Goal: Task Accomplishment & Management: Complete application form

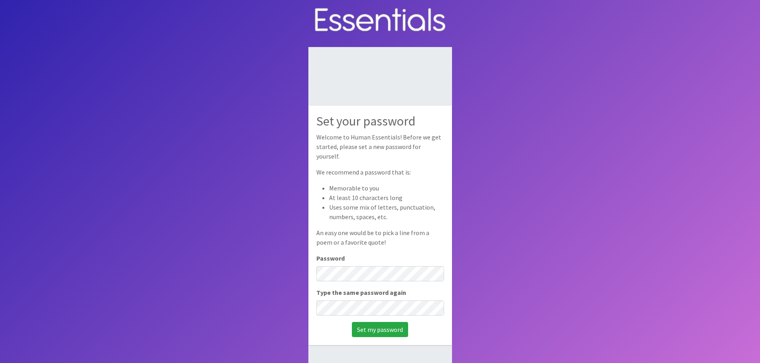
scroll to position [40, 0]
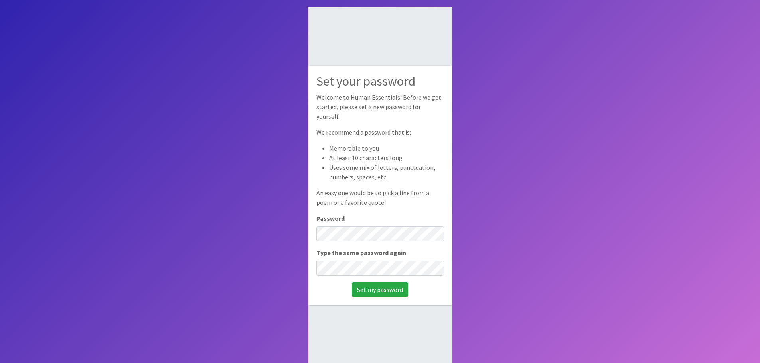
click at [588, 174] on body "Set your password Welcome to Human Essentials! Before we get started, please se…" at bounding box center [380, 168] width 760 height 417
click at [396, 283] on input "Set my password" at bounding box center [380, 289] width 56 height 15
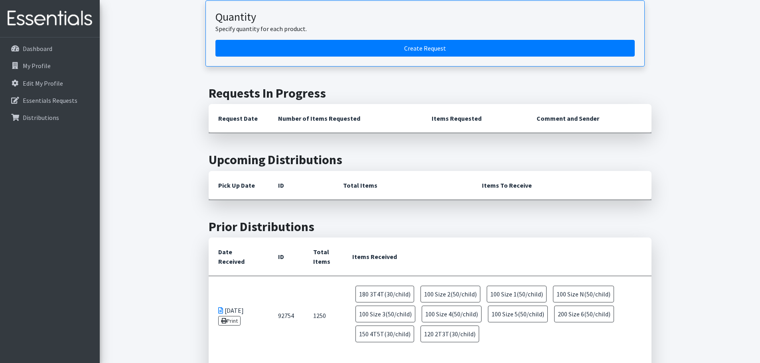
scroll to position [359, 0]
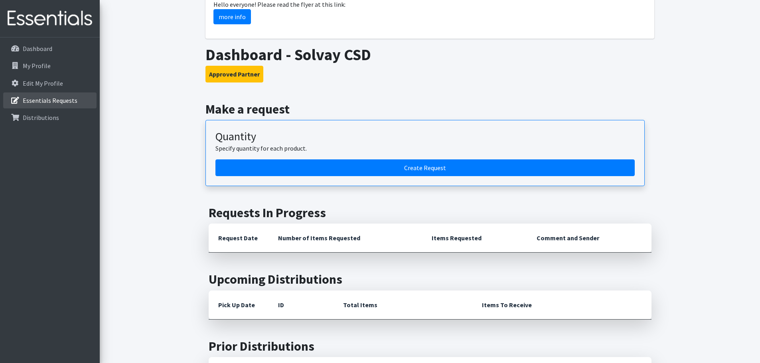
click at [66, 97] on p "Essentials Requests" at bounding box center [50, 101] width 55 height 8
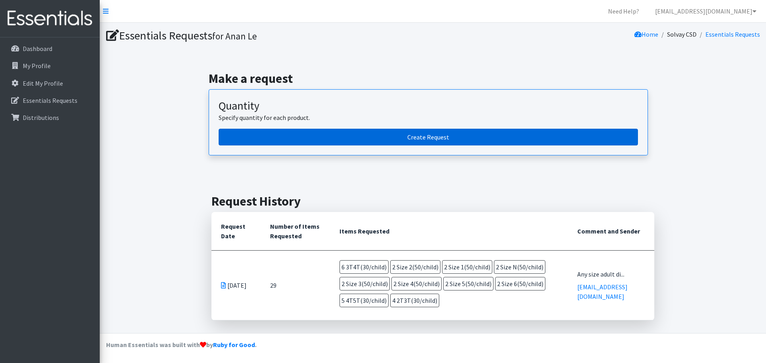
click at [456, 141] on link "Create Request" at bounding box center [428, 137] width 419 height 17
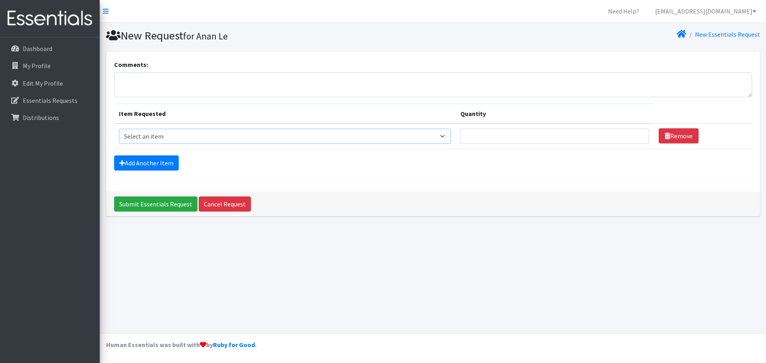
click at [169, 136] on select "Select an item 2T3T(30/child) 3T4T(30/child) 4T5T(30/child) Cloth Diaper Kit (s…" at bounding box center [285, 136] width 332 height 15
click at [491, 272] on div "New Request for Anan Le New Essentials Request Comments: Item Requested Quantit…" at bounding box center [433, 178] width 666 height 311
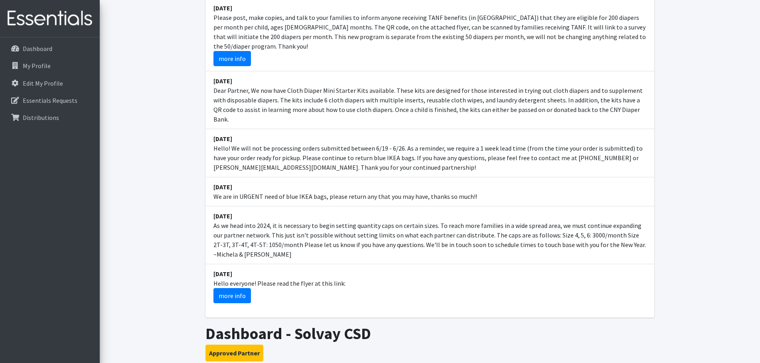
scroll to position [40, 0]
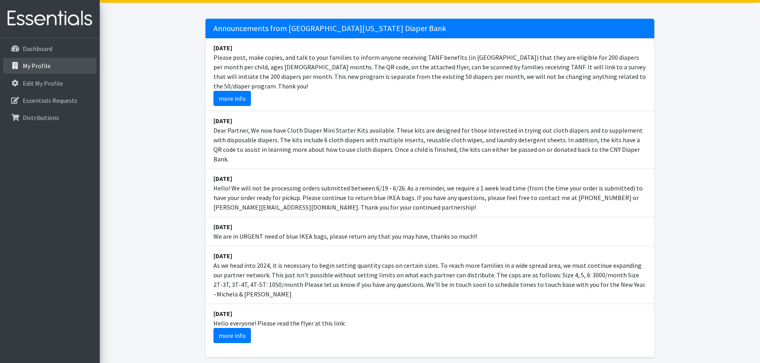
click at [52, 64] on link "My Profile" at bounding box center [49, 66] width 93 height 16
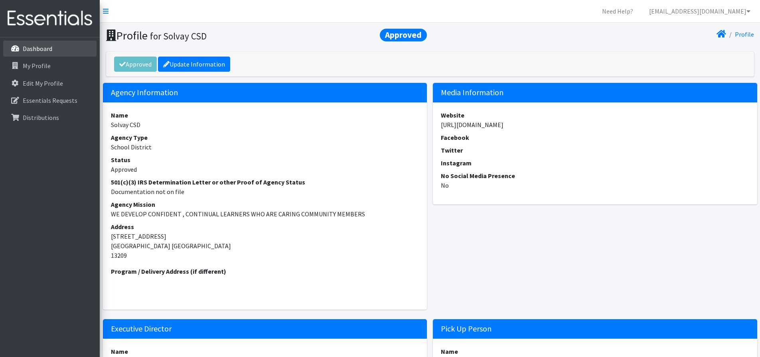
click at [69, 43] on link "Dashboard" at bounding box center [49, 49] width 93 height 16
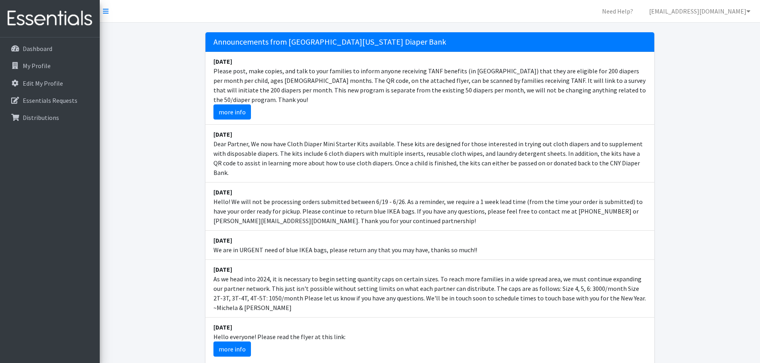
click at [62, 63] on link "My Profile" at bounding box center [49, 66] width 93 height 16
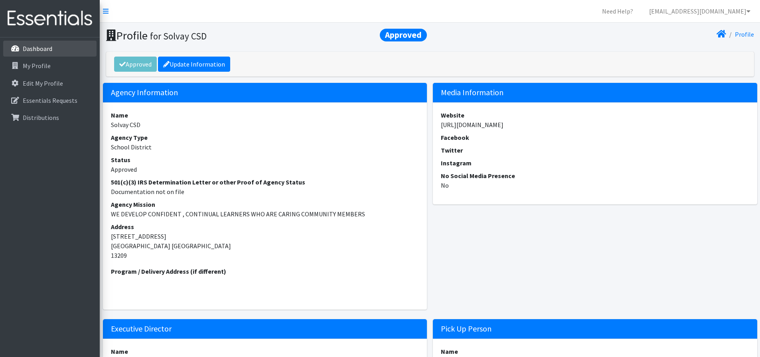
click at [47, 44] on link "Dashboard" at bounding box center [49, 49] width 93 height 16
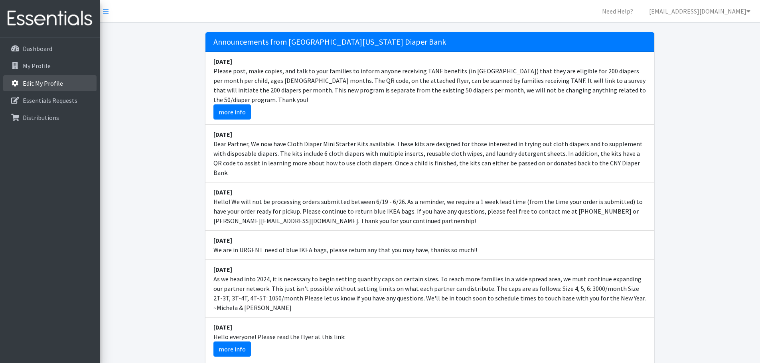
click at [46, 85] on p "Edit My Profile" at bounding box center [43, 83] width 40 height 8
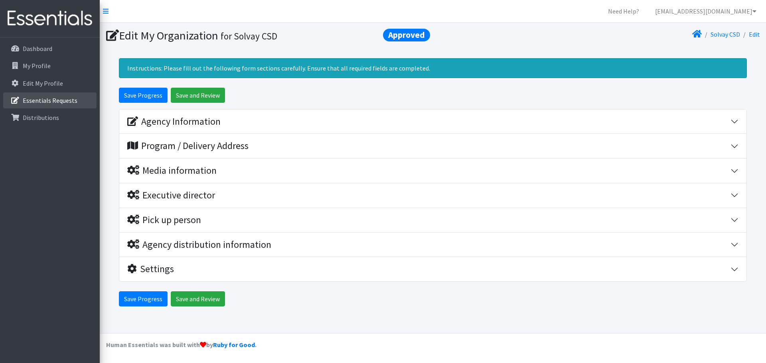
click at [69, 101] on p "Essentials Requests" at bounding box center [50, 101] width 55 height 8
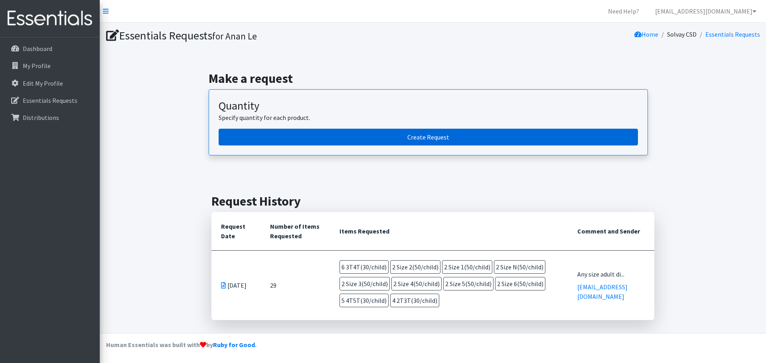
click at [424, 140] on link "Create Request" at bounding box center [428, 137] width 419 height 17
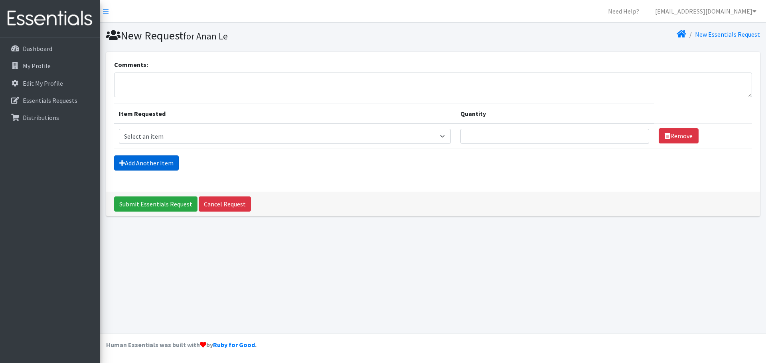
click at [160, 165] on link "Add Another Item" at bounding box center [146, 163] width 65 height 15
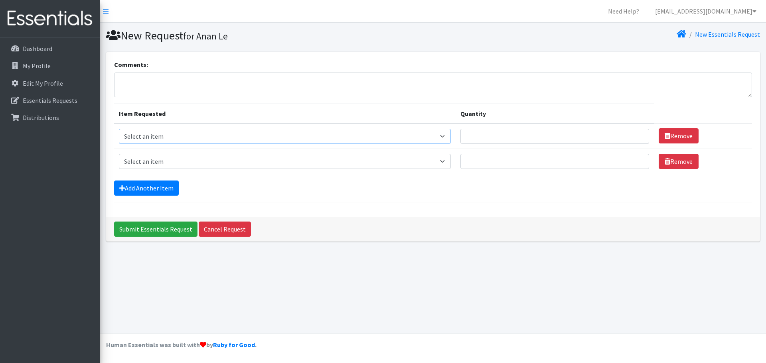
click at [409, 141] on select "Select an item 2T3T(30/child) 3T4T(30/child) 4T5T(30/child) Cloth Diaper Kit (s…" at bounding box center [285, 136] width 332 height 15
click at [243, 131] on select "Select an item 2T3T(30/child) 3T4T(30/child) 4T5T(30/child) Cloth Diaper Kit (s…" at bounding box center [285, 136] width 332 height 15
click at [162, 138] on select "Select an item 2T3T(30/child) 3T4T(30/child) 4T5T(30/child) Cloth Diaper Kit (s…" at bounding box center [285, 136] width 332 height 15
click at [428, 138] on select "Select an item 2T3T(30/child) 3T4T(30/child) 4T5T(30/child) Cloth Diaper Kit (s…" at bounding box center [285, 136] width 332 height 15
click at [168, 136] on select "Select an item 2T3T(30/child) 3T4T(30/child) 4T5T(30/child) Cloth Diaper Kit (s…" at bounding box center [285, 136] width 332 height 15
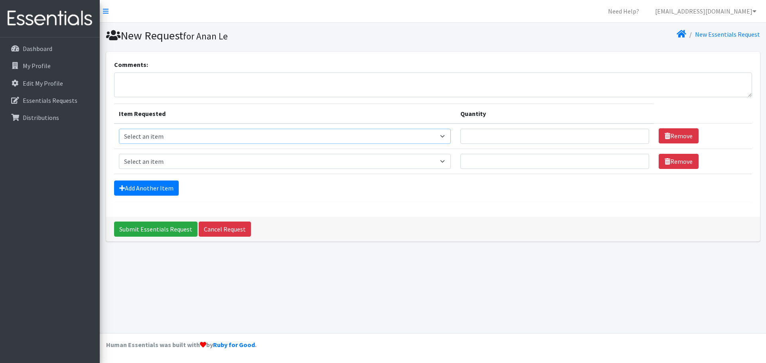
click at [174, 135] on select "Select an item 2T3T(30/child) 3T4T(30/child) 4T5T(30/child) Cloth Diaper Kit (s…" at bounding box center [285, 136] width 332 height 15
click at [447, 133] on select "Select an item 2T3T(30/child) 3T4T(30/child) 4T5T(30/child) Cloth Diaper Kit (s…" at bounding box center [285, 136] width 332 height 15
click at [303, 131] on select "Select an item 2T3T(30/child) 3T4T(30/child) 4T5T(30/child) Cloth Diaper Kit (s…" at bounding box center [285, 136] width 332 height 15
click at [213, 131] on select "Select an item 2T3T(30/child) 3T4T(30/child) 4T5T(30/child) Cloth Diaper Kit (s…" at bounding box center [285, 136] width 332 height 15
drag, startPoint x: 325, startPoint y: 150, endPoint x: 327, endPoint y: 133, distance: 17.6
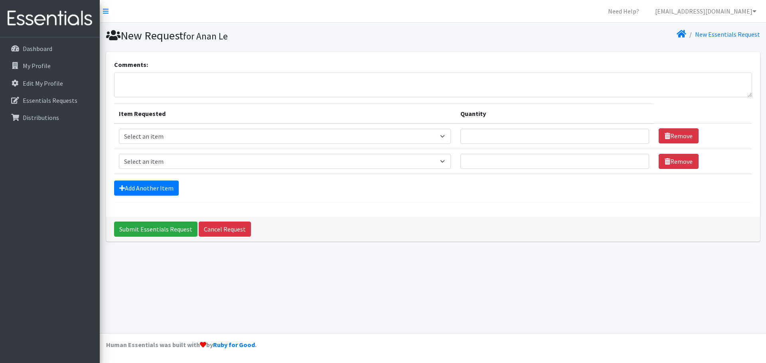
click at [325, 150] on td "Item Requested Select an item 2T3T(30/child) 3T4T(30/child) 4T5T(30/child) Clot…" at bounding box center [285, 161] width 342 height 25
click at [283, 164] on select "Select an item 2T3T(30/child) 3T4T(30/child) 4T5T(30/child) Cloth Diaper Kit (s…" at bounding box center [285, 161] width 332 height 15
click at [557, 265] on div "New Request for Anan Le New Essentials Request Comments: Item Requested Quantit…" at bounding box center [433, 178] width 666 height 311
